Goal: Task Accomplishment & Management: Manage account settings

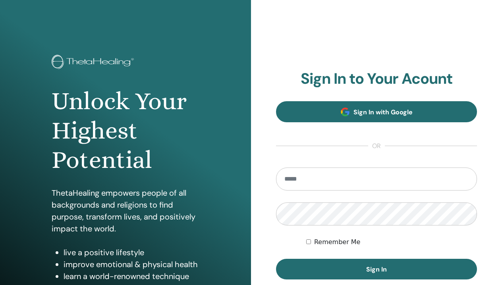
click at [405, 114] on span "Sign In with Google" at bounding box center [383, 112] width 59 height 8
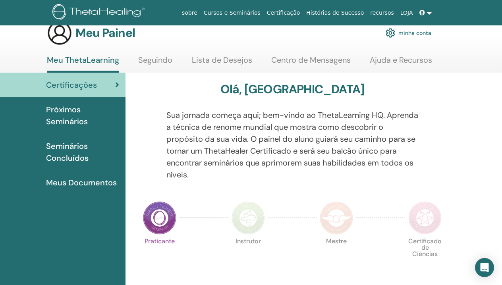
scroll to position [18, 0]
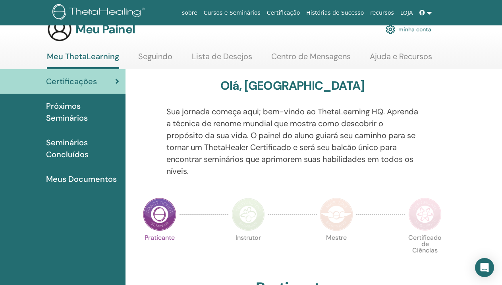
click at [154, 221] on img at bounding box center [159, 214] width 33 height 33
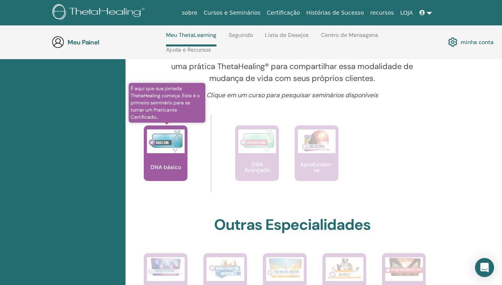
scroll to position [304, 0]
click at [169, 147] on img at bounding box center [166, 142] width 38 height 24
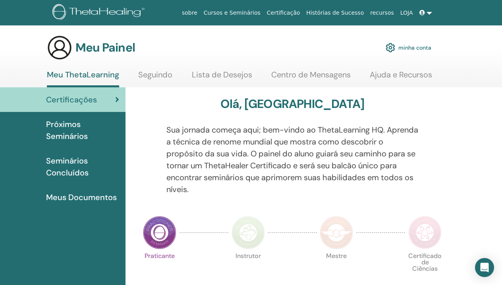
click at [430, 14] on link at bounding box center [426, 13] width 19 height 15
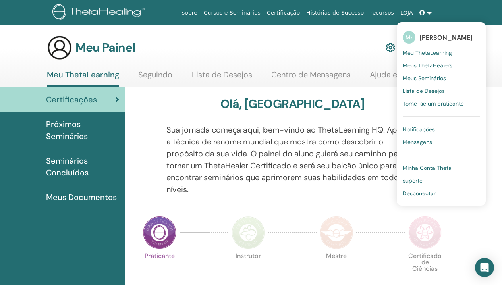
click at [412, 193] on span "Desconectar" at bounding box center [419, 193] width 33 height 7
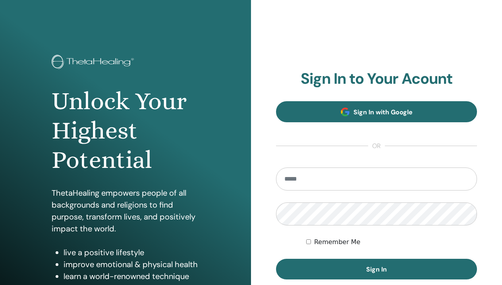
click at [427, 111] on link "Sign In with Google" at bounding box center [376, 111] width 201 height 21
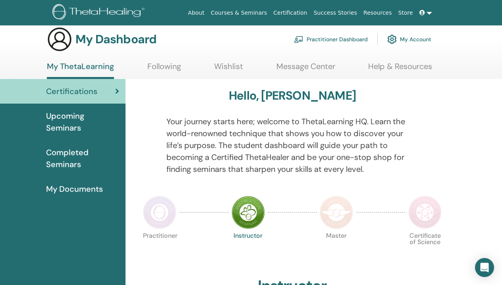
scroll to position [10, 0]
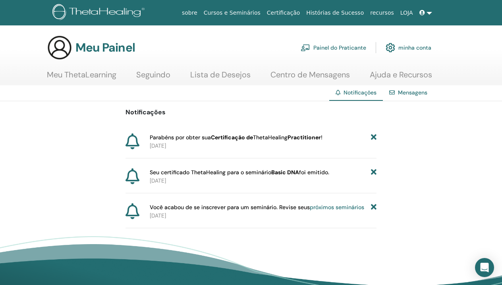
click at [213, 149] on p "18-06-2018" at bounding box center [263, 146] width 227 height 8
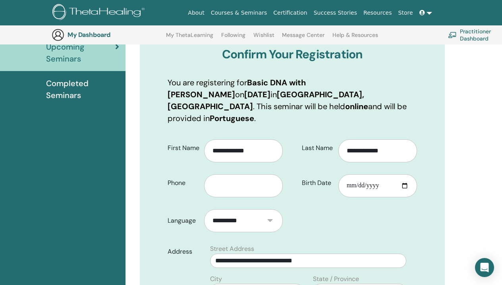
scroll to position [105, 0]
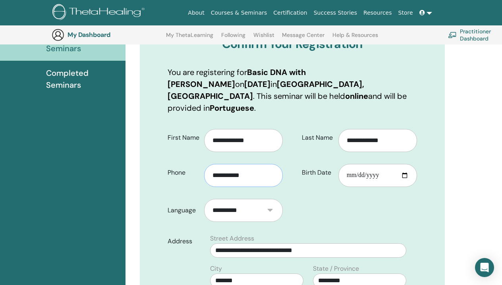
type input "**********"
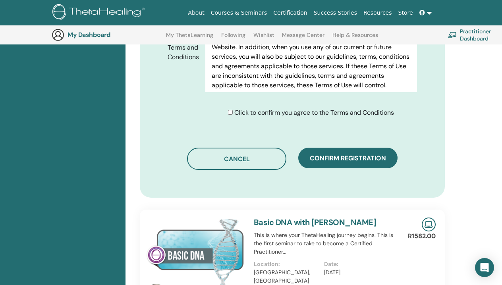
scroll to position [444, 0]
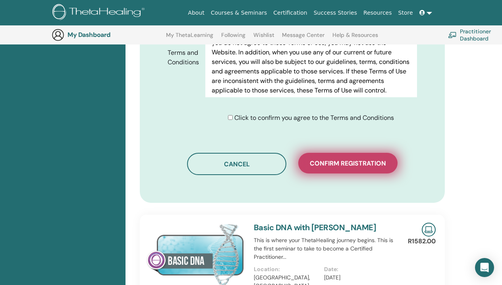
click at [355, 159] on span "Confirm registration" at bounding box center [348, 163] width 76 height 8
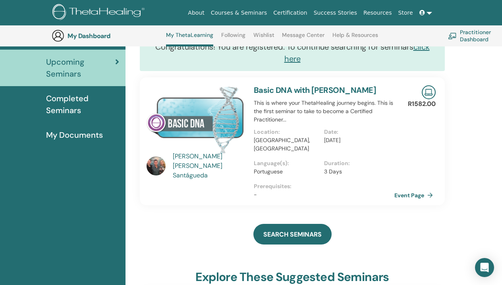
scroll to position [87, 0]
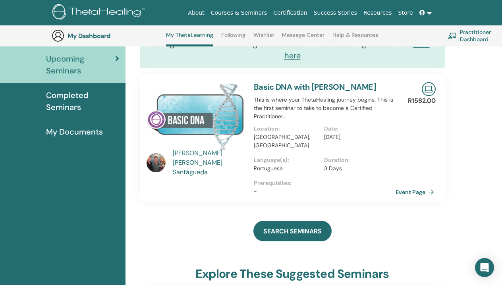
click at [405, 196] on link "Event Page" at bounding box center [417, 192] width 42 height 12
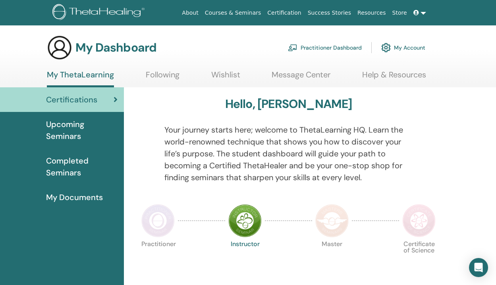
click at [405, 49] on link "My Account" at bounding box center [404, 47] width 44 height 17
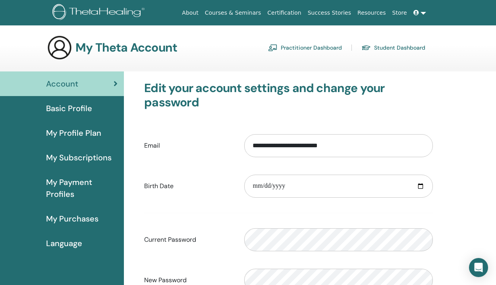
click at [81, 114] on link "Basic Profile" at bounding box center [62, 108] width 124 height 25
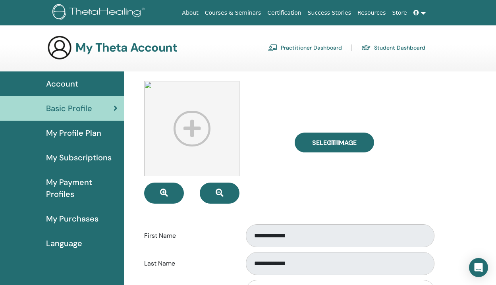
click at [78, 133] on span "My Profile Plan" at bounding box center [73, 133] width 55 height 12
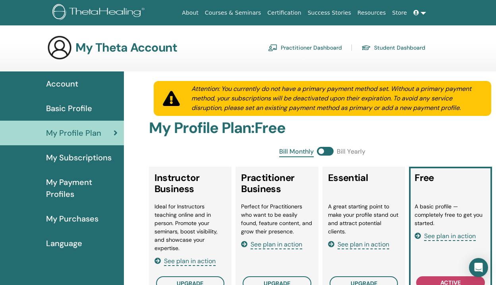
click at [85, 159] on span "My Subscriptions" at bounding box center [79, 158] width 66 height 12
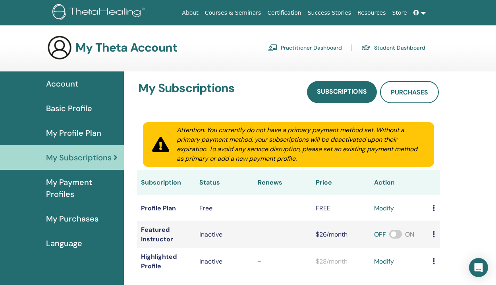
click at [73, 182] on span "My Payment Profiles" at bounding box center [82, 188] width 72 height 24
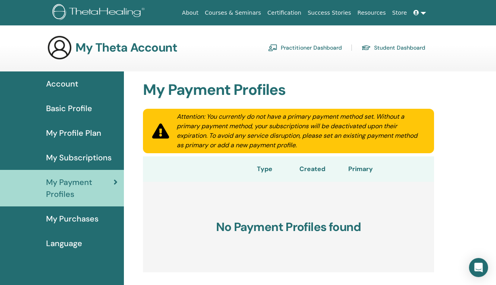
click at [65, 215] on span "My Purchases" at bounding box center [72, 219] width 52 height 12
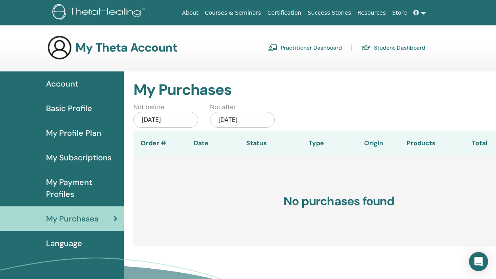
click at [67, 243] on span "Language" at bounding box center [64, 244] width 36 height 12
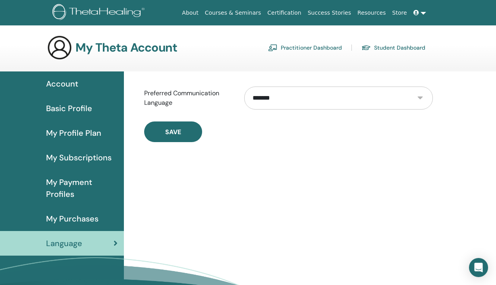
select select "***"
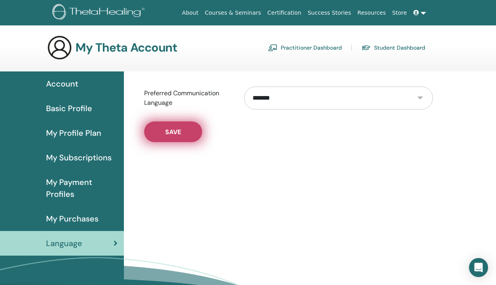
click at [176, 132] on span "Save" at bounding box center [173, 132] width 16 height 8
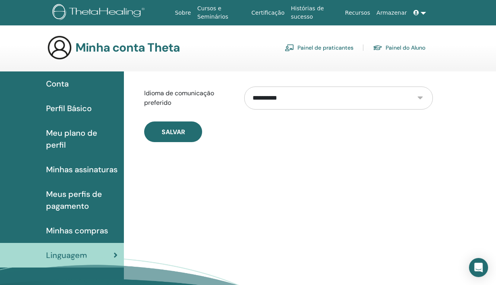
click at [78, 105] on span "Perfil Básico" at bounding box center [69, 109] width 46 height 12
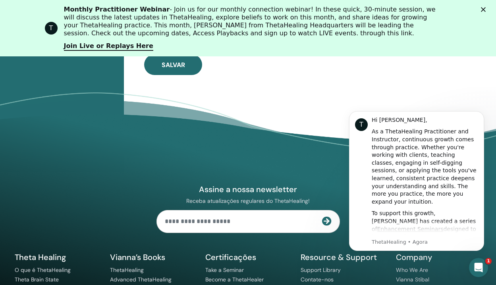
scroll to position [493, 0]
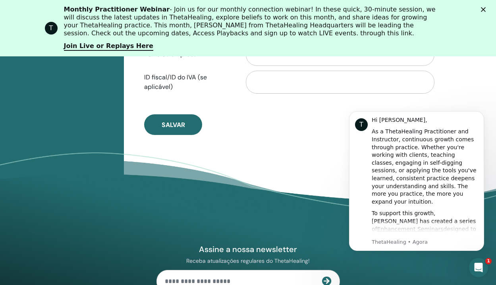
click at [251, 165] on footer "Assine a nossa newsletter Receba atualizações regulares do ThetaHealing! Theta …" at bounding box center [248, 284] width 496 height 263
click at [481, 112] on icon "Dismiss notification" at bounding box center [482, 113] width 4 height 4
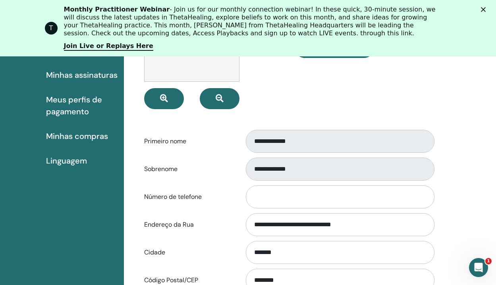
scroll to position [158, 0]
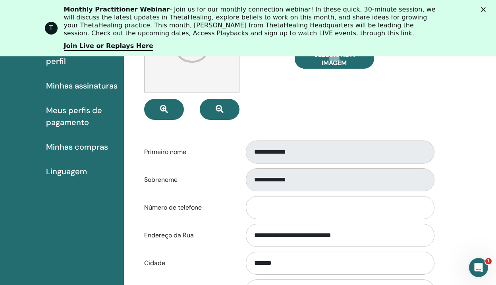
click at [486, 9] on polygon "Fechar" at bounding box center [483, 9] width 5 height 5
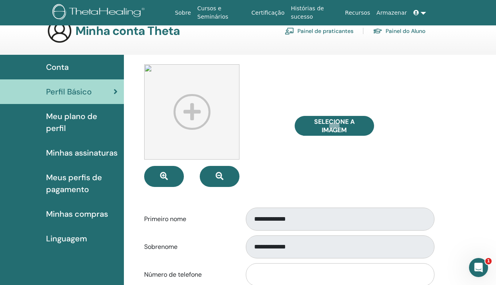
scroll to position [0, 0]
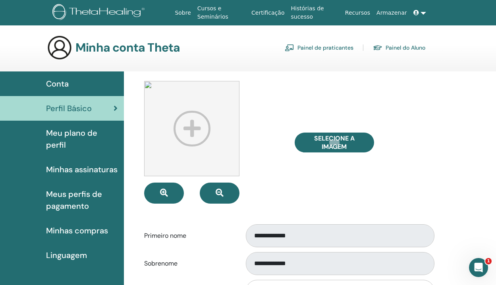
click at [337, 47] on link "Painel de praticantes" at bounding box center [319, 47] width 69 height 13
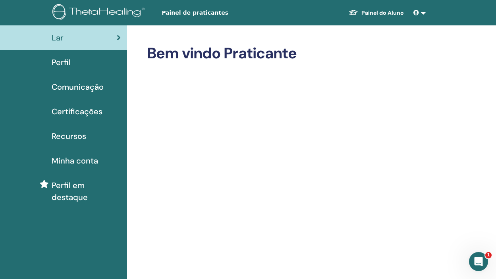
click at [64, 63] on span "Perfil" at bounding box center [61, 62] width 19 height 12
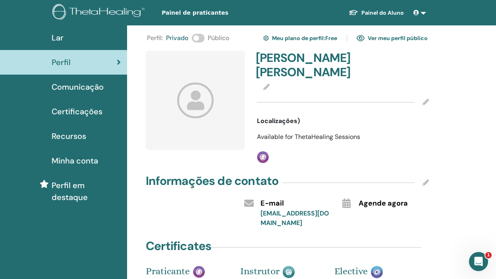
click at [270, 87] on div at bounding box center [343, 88] width 172 height 10
click at [266, 85] on icon at bounding box center [267, 87] width 6 height 6
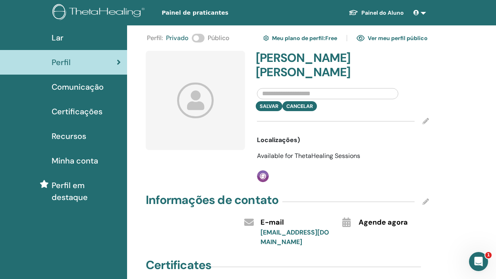
click at [301, 107] on div "Salvar Cancelar" at bounding box center [343, 106] width 184 height 10
click at [315, 105] on div "Salvar Cancelar" at bounding box center [343, 106] width 184 height 10
click at [443, 100] on div "Perfil : Privado Público Meu plano de perfil : Free Ver meu perfil público maya…" at bounding box center [313, 219] width 372 height 388
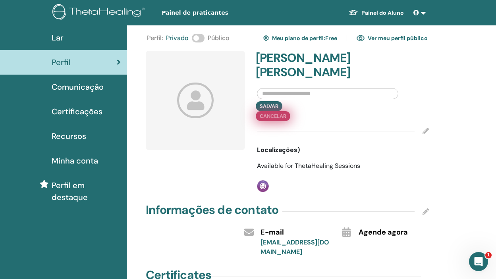
click at [297, 109] on div "Salvar Cancelar" at bounding box center [343, 111] width 184 height 20
click at [291, 111] on button "Cancelar" at bounding box center [273, 116] width 35 height 10
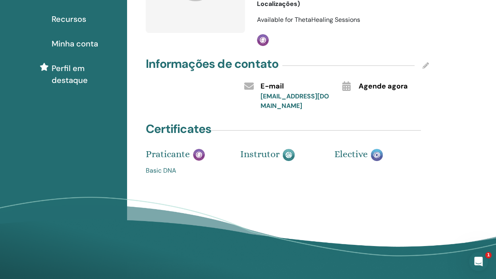
scroll to position [52, 0]
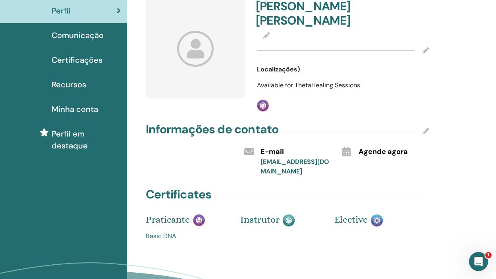
click at [423, 132] on icon at bounding box center [426, 131] width 6 height 6
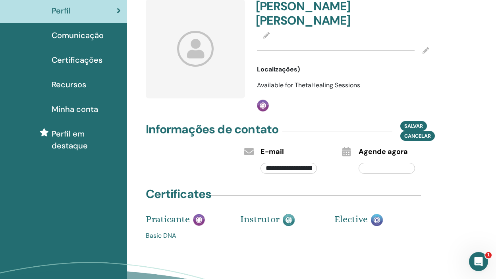
click at [444, 159] on div "**********" at bounding box center [313, 158] width 372 height 368
click at [421, 128] on span "Salvar" at bounding box center [414, 126] width 19 height 8
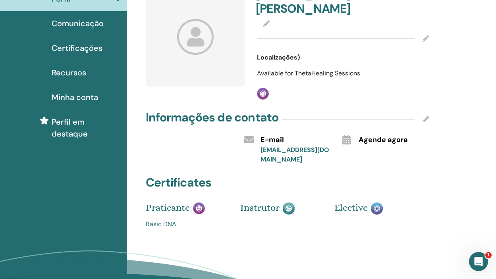
scroll to position [0, 0]
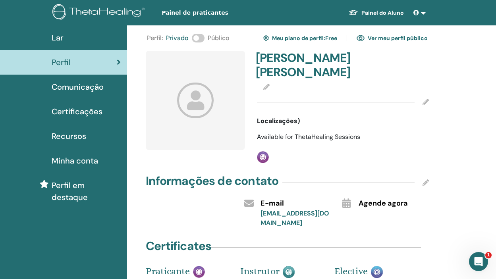
click at [427, 101] on icon at bounding box center [426, 102] width 6 height 6
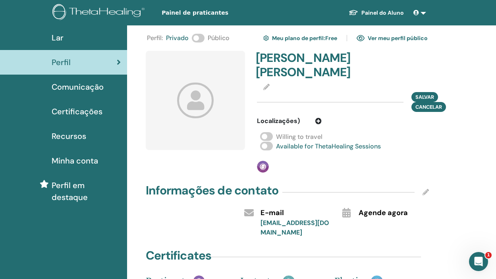
click at [344, 96] on div "Salvar Cancelar" at bounding box center [343, 102] width 172 height 20
click at [317, 101] on div "Salvar Cancelar" at bounding box center [343, 102] width 172 height 20
click at [308, 73] on h4 "mayara santos mayara santos" at bounding box center [297, 65] width 82 height 29
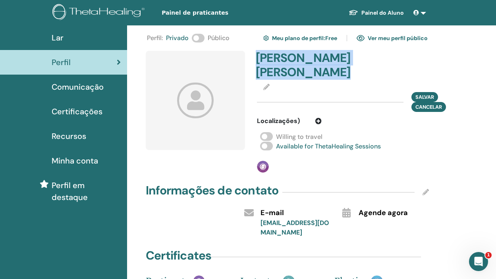
click at [308, 73] on h4 "mayara santos mayara santos" at bounding box center [297, 65] width 82 height 29
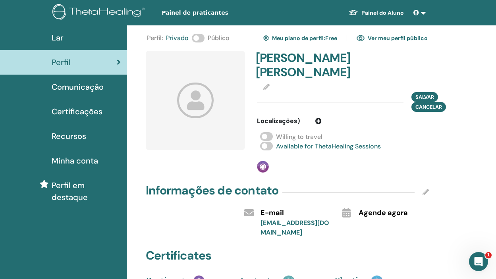
click at [269, 87] on icon at bounding box center [267, 87] width 6 height 6
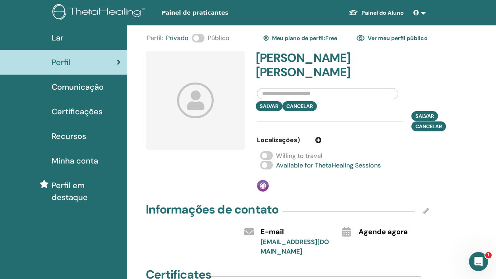
click at [279, 91] on input "text" at bounding box center [327, 93] width 141 height 11
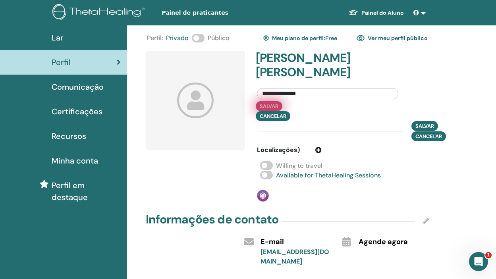
type input "**********"
click at [269, 107] on button "Salvar" at bounding box center [269, 106] width 27 height 10
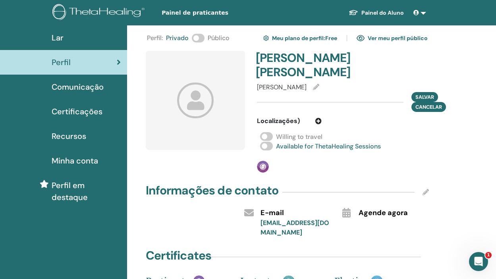
click at [313, 87] on icon at bounding box center [316, 87] width 6 height 6
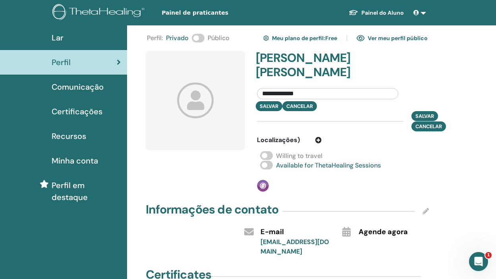
click at [314, 94] on input "**********" at bounding box center [327, 93] width 141 height 11
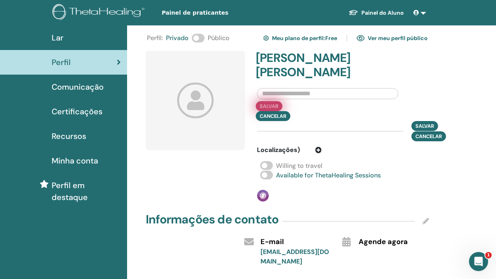
click at [273, 107] on button "Salvar" at bounding box center [269, 106] width 27 height 10
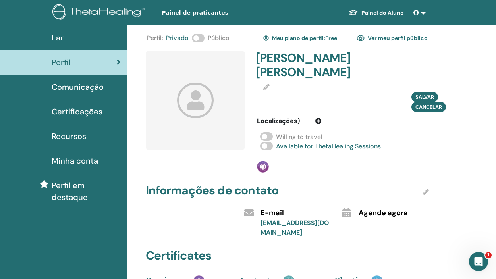
click at [387, 41] on link "Ver meu perfil público" at bounding box center [392, 38] width 71 height 13
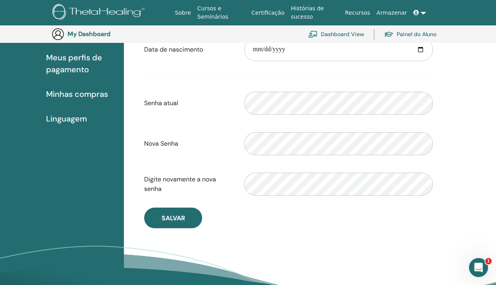
scroll to position [80, 0]
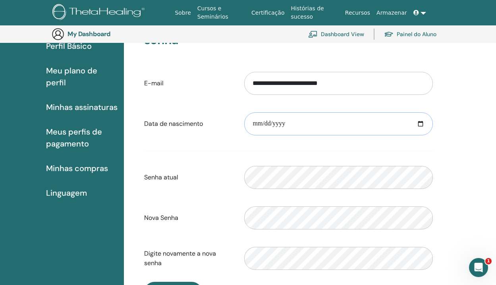
click at [259, 126] on input "date" at bounding box center [338, 123] width 189 height 23
type input "**********"
click at [454, 203] on div "**********" at bounding box center [310, 204] width 372 height 391
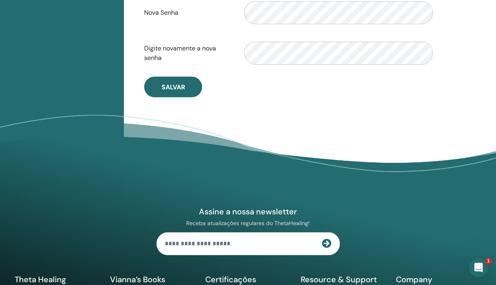
scroll to position [301, 0]
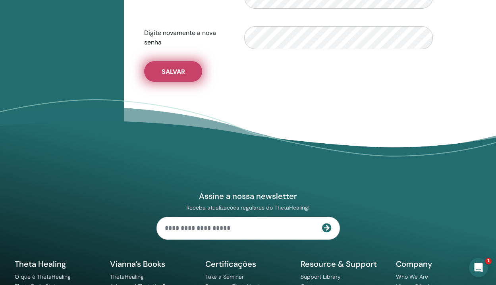
click at [183, 76] on span "Salvar" at bounding box center [173, 72] width 23 height 8
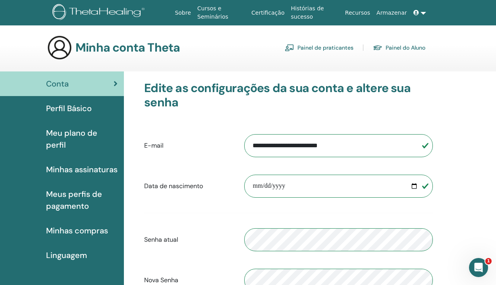
scroll to position [16, 0]
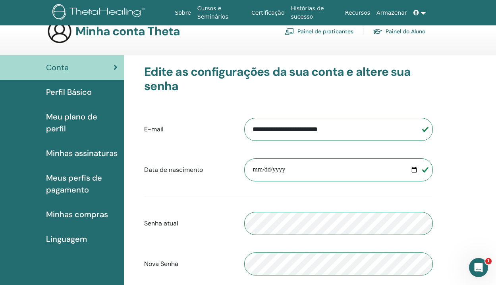
click at [80, 91] on span "Perfil Básico" at bounding box center [69, 92] width 46 height 12
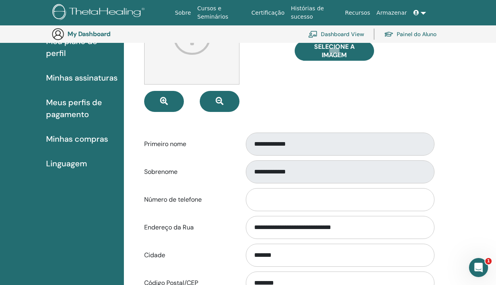
scroll to position [48, 0]
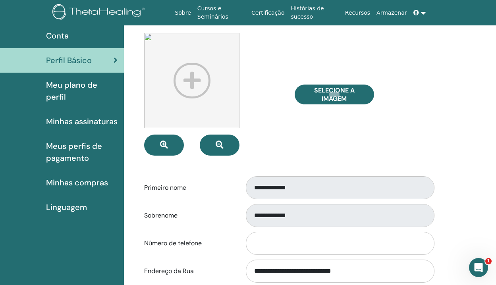
click at [394, 126] on div "Selecione a imagem" at bounding box center [364, 94] width 150 height 123
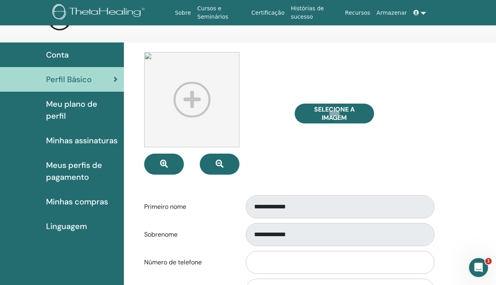
scroll to position [0, 0]
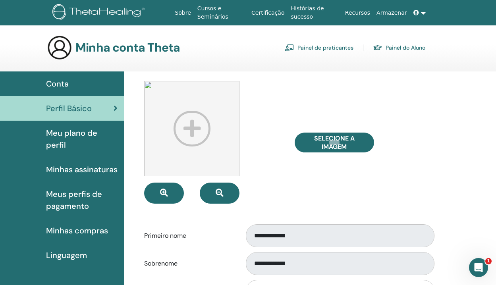
click at [55, 140] on span "Meu plano de perfil" at bounding box center [82, 139] width 72 height 24
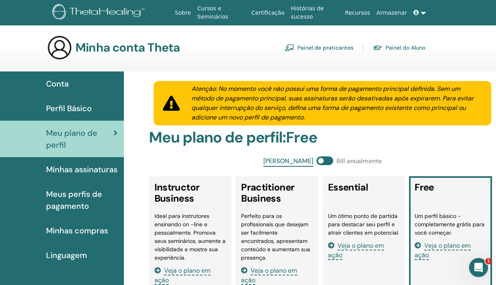
click at [79, 171] on span "Minhas assinaturas" at bounding box center [82, 170] width 72 height 12
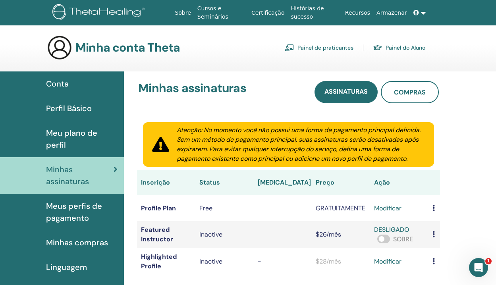
scroll to position [63, 0]
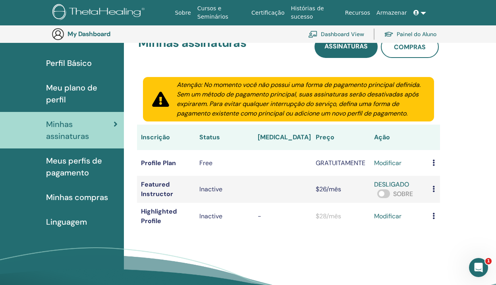
click at [64, 176] on span "Meus perfis de pagamento" at bounding box center [82, 167] width 72 height 24
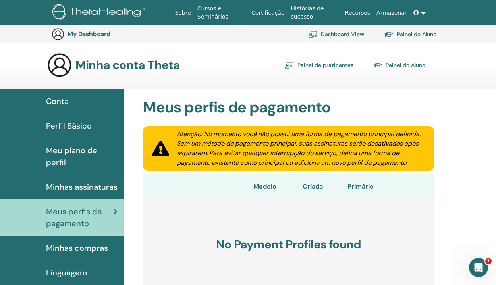
scroll to position [68, 0]
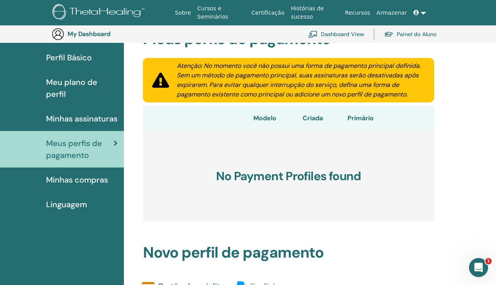
click at [66, 180] on span "Minhas compras" at bounding box center [77, 180] width 62 height 12
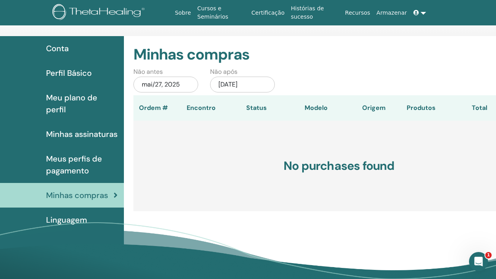
scroll to position [95, 0]
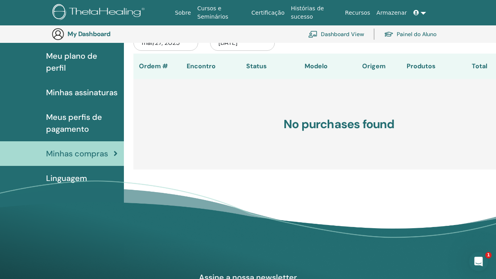
click at [66, 180] on span "Linguagem" at bounding box center [66, 178] width 41 height 12
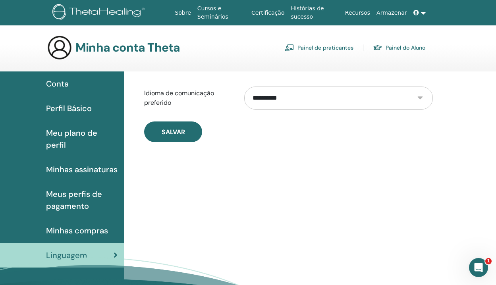
click at [399, 45] on link "Painel do Aluno" at bounding box center [399, 47] width 52 height 13
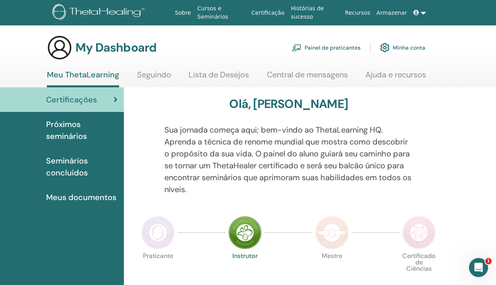
click at [155, 78] on link "Seguindo" at bounding box center [154, 78] width 34 height 16
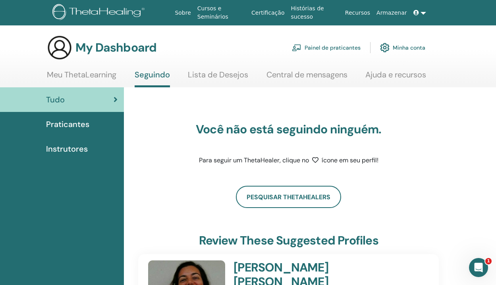
click at [212, 76] on link "Lista de Desejos" at bounding box center [218, 78] width 60 height 16
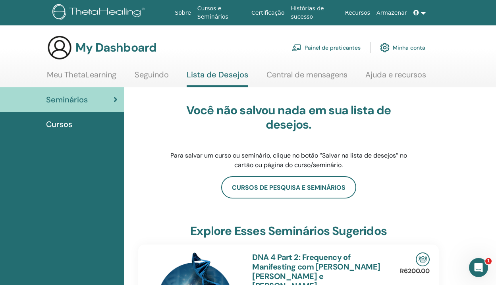
click at [289, 73] on link "Central de mensagens" at bounding box center [307, 78] width 81 height 16
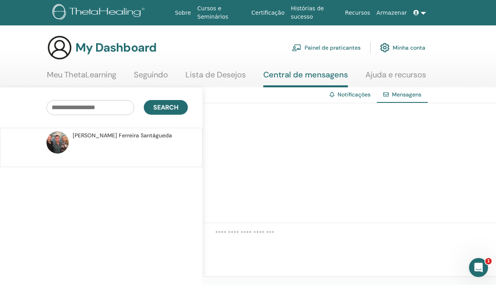
click at [395, 76] on link "Ajuda e recursos" at bounding box center [396, 78] width 61 height 16
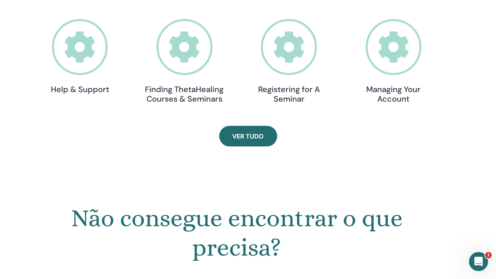
scroll to position [240, 0]
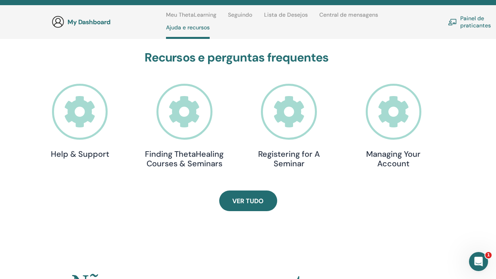
click at [83, 114] on icon at bounding box center [80, 112] width 56 height 56
